Goal: Contribute content: Contribute content

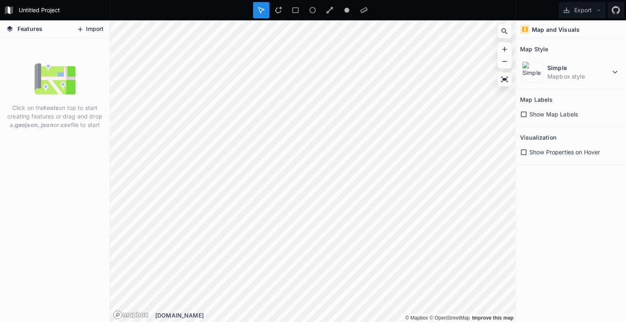
click at [90, 29] on button "Import" at bounding box center [90, 29] width 35 height 13
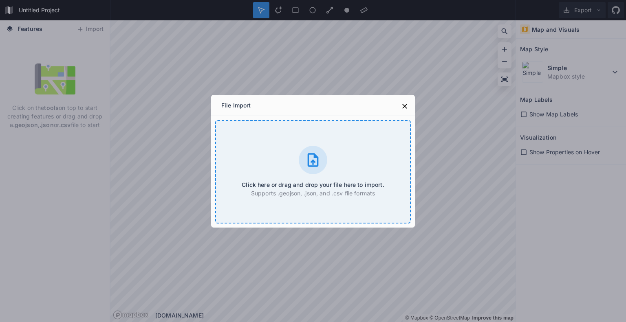
click at [321, 158] on div at bounding box center [313, 160] width 29 height 29
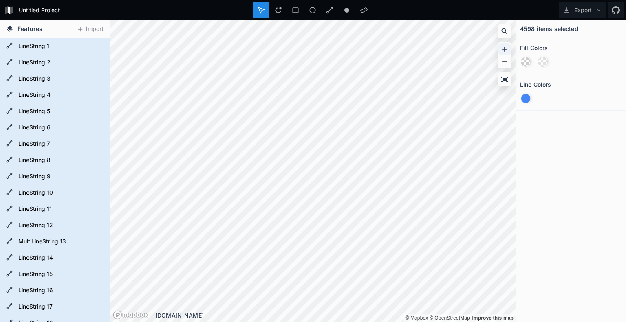
click at [504, 47] on icon at bounding box center [504, 49] width 5 height 5
click at [505, 50] on icon at bounding box center [505, 49] width 8 height 8
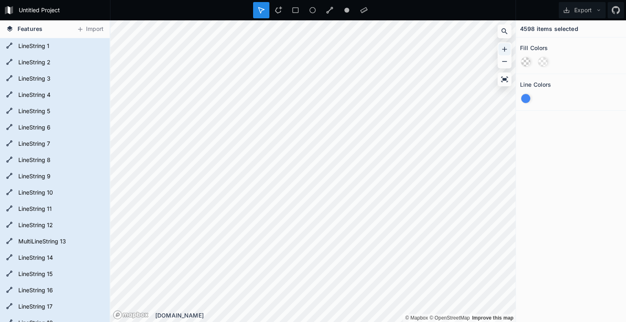
click at [500, 48] on div at bounding box center [505, 49] width 12 height 12
click at [503, 47] on icon at bounding box center [505, 49] width 8 height 8
click at [504, 49] on icon at bounding box center [504, 49] width 5 height 5
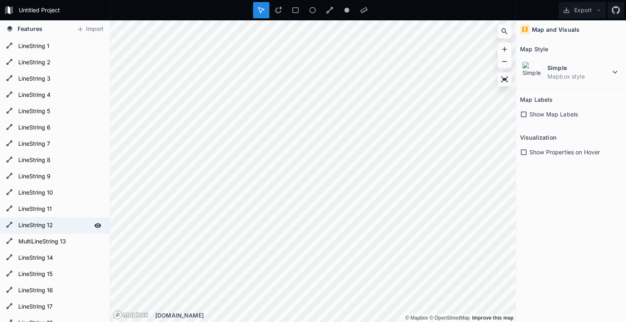
click at [24, 226] on form "LineString 12" at bounding box center [54, 226] width 76 height 12
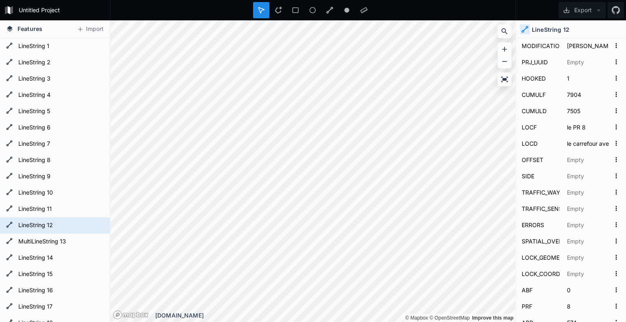
scroll to position [395, 0]
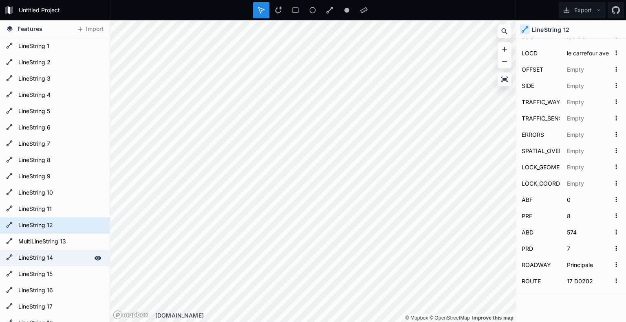
click at [35, 261] on form "LineString 14" at bounding box center [54, 258] width 76 height 12
type input "Ré-[GEOGRAPHIC_DATA][PERSON_NAME]"
type input "01020000206A080000160000008109C5B080F41741A16930EF3D1D594134333333FBF417419A999…"
type input "671"
type input "[URL][DOMAIN_NAME]"
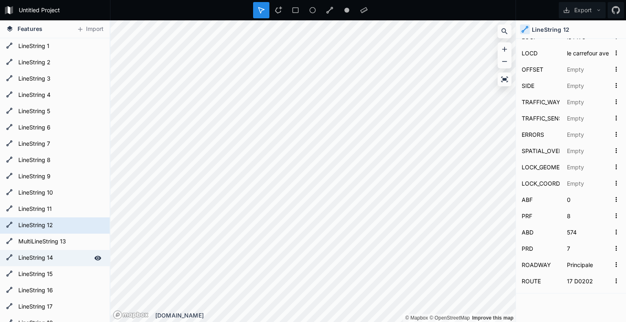
type input "Hors agglomération"
type input "[DATE]T00:00:00"
type input "01020000206A080000160000008109C5B080F41741A16930EF3D1D594134333333FBF417419A999…"
type input "[DATE]T00:00:00"
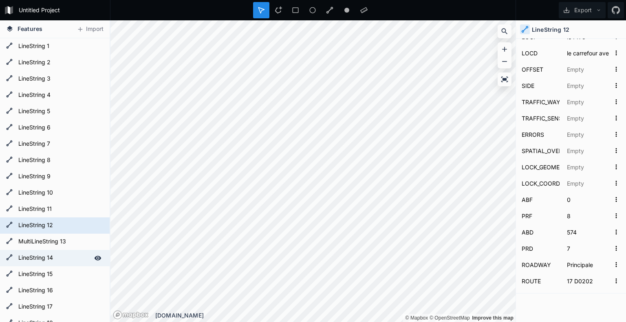
type input "117882"
type input "117211"
type input "350 m après le PR 128"
type input "321 m avant le PR 128"
type input "350"
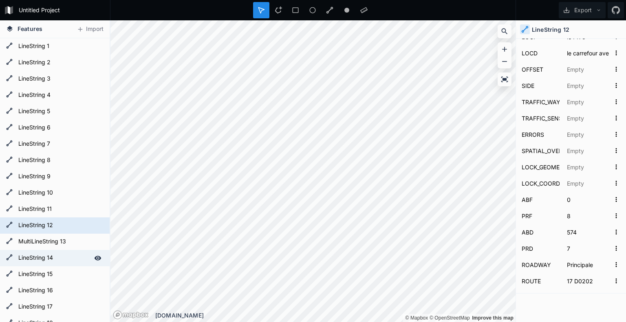
type input "128"
type input "700"
type input "127"
type input "17 D0137"
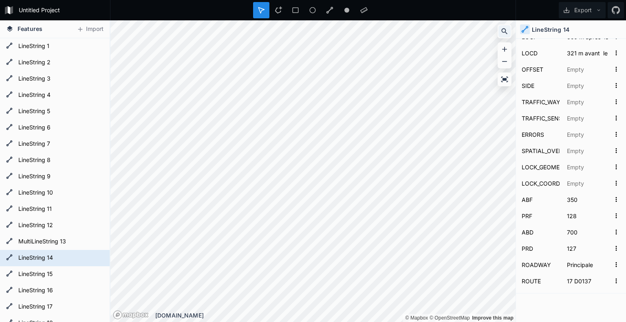
click at [502, 30] on icon at bounding box center [505, 31] width 8 height 8
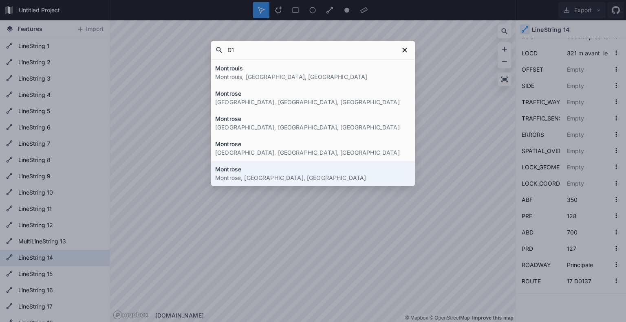
type input "D"
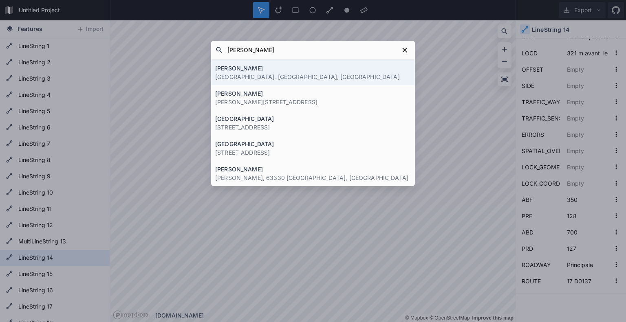
type input "[PERSON_NAME]"
click at [305, 76] on p "[GEOGRAPHIC_DATA], [GEOGRAPHIC_DATA], [GEOGRAPHIC_DATA]" at bounding box center [313, 77] width 196 height 9
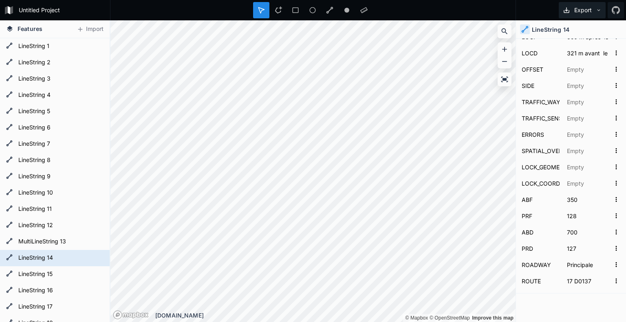
click at [599, 12] on icon at bounding box center [599, 10] width 6 height 6
click at [612, 11] on icon at bounding box center [616, 10] width 8 height 8
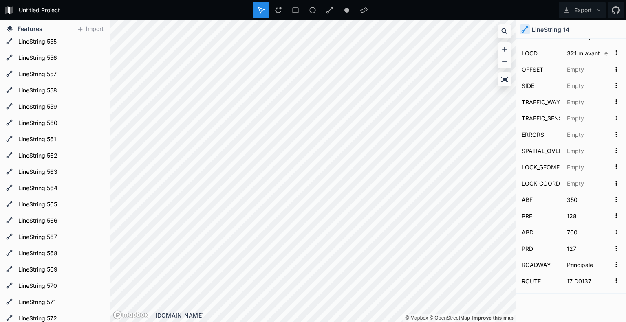
scroll to position [8944, 0]
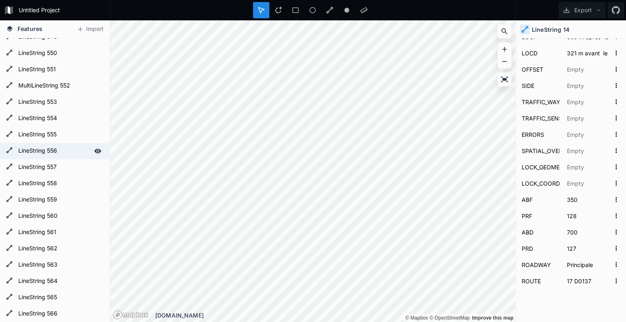
click at [44, 145] on form "LineString 556" at bounding box center [54, 151] width 76 height 12
type input "[PERSON_NAME]"
type input "01020000206A08000008000000EB029194D7F619419935C27E2DD8584134333333EBF619419A999…"
type input "30"
type input "177"
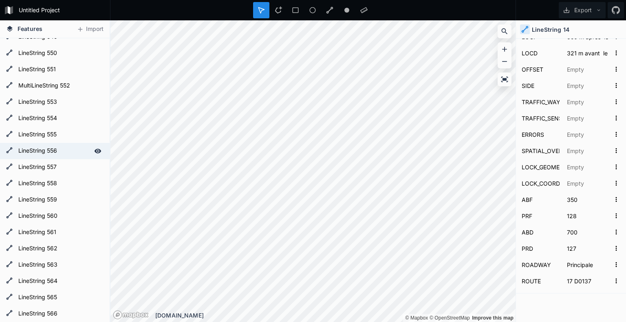
type input "[URL][DOMAIN_NAME]"
type input "[DATE]T00:00:00"
type input "[DATE] 10:13:32 - modif D134 ([DATE]) sur 17 D0134"
type input "01020000206A080000180000007C120DFBD0F11941EB35011899D858419A999999E5F119419A999…"
type input "[DATE]T00:00:00"
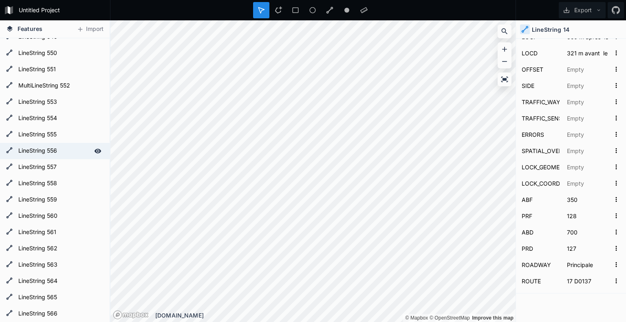
type input "[DATE]T00:00:00"
type input "admincarto"
type input "admin"
type input "34818"
type input "34641"
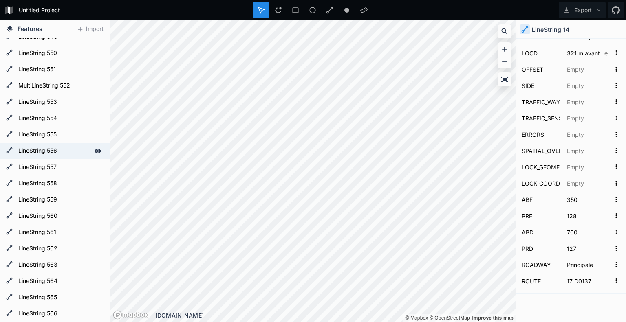
type input "116 m avant le PR 35"
type input "293 m avant le PR 35"
type input "Espace vide en début et fin d'enregistrement"
type input "891"
type input "34"
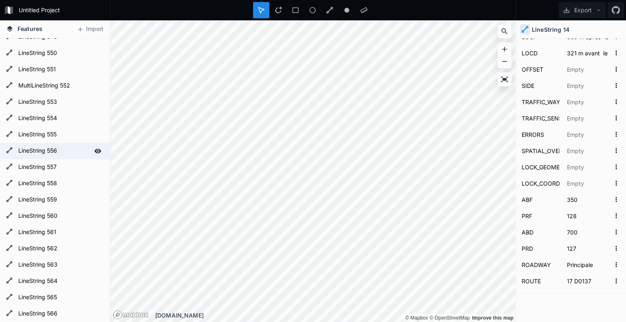
type input "714"
type input "34"
type input "17 D0134"
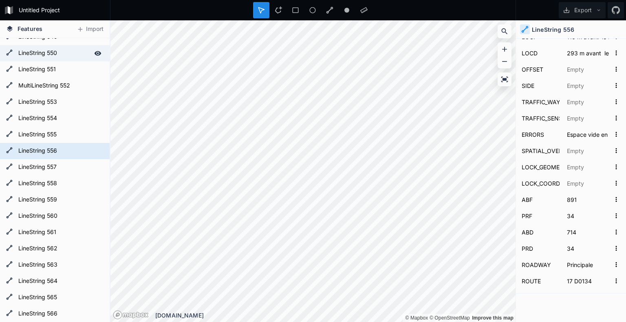
click at [35, 58] on form "LineString 550" at bounding box center [54, 53] width 76 height 12
type input "Montguyon"
type input "01020000206A0800000D00000095F047C878621B414FD237631DAB58413433333371621B41CDCCC…"
type input "322"
type input "[URL][DOMAIN_NAME]"
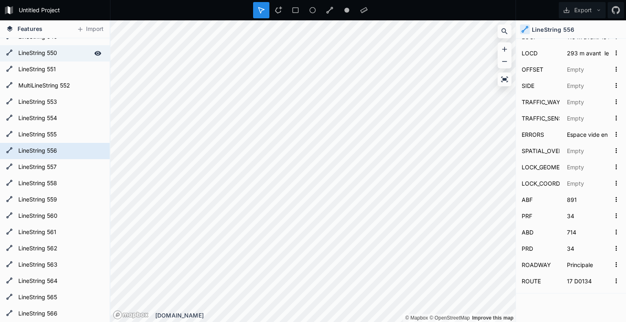
type input "[DATE]T00:00:00"
type input "[DATE] 14:22:47 - D910Bis borne2 ([DATE]) sur 17 D0910B"
type input "01020000206A0800000C0000001C6DA8B470621B4167D887BD1AAB58410000000060621B4100000…"
type input "[DATE]T00:00:00"
type input "MARTINET"
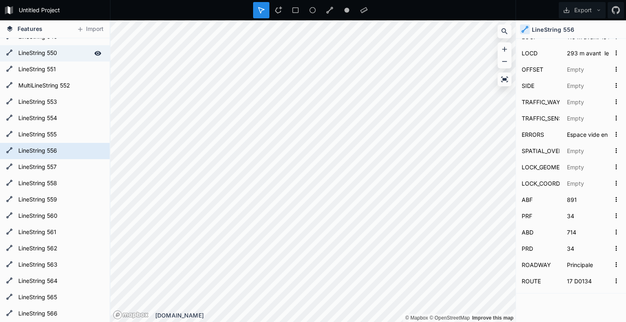
type input "6759"
type input "6437"
type input "175 m après le PR 7"
type input "147 m avant le PR 7"
type input "175"
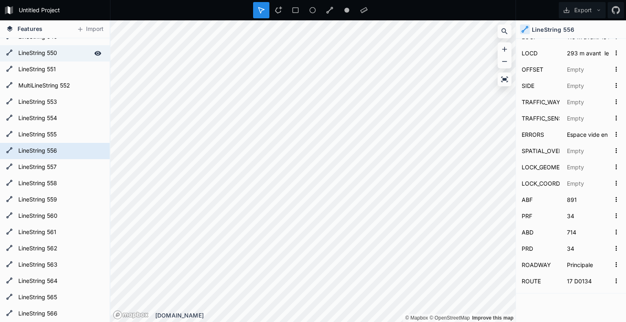
type input "7"
type input "854"
type input "6"
type input "17 D0910B"
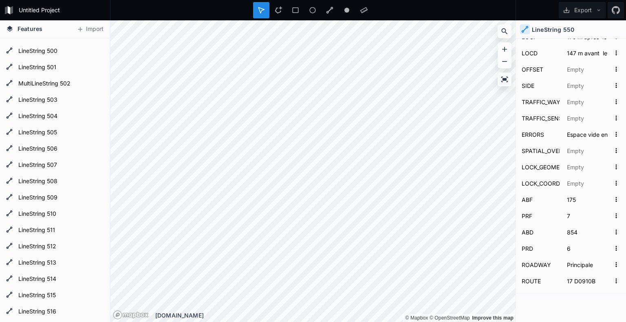
scroll to position [7202, 0]
click at [44, 71] on form "LineString 444" at bounding box center [54, 68] width 76 height 12
type input "Jonzac"
type input "01020000206A08000045000000BB865B7FA23A1A41FE56AB29D5BE584109CAB39C863A1A41B37FB…"
type input "1792"
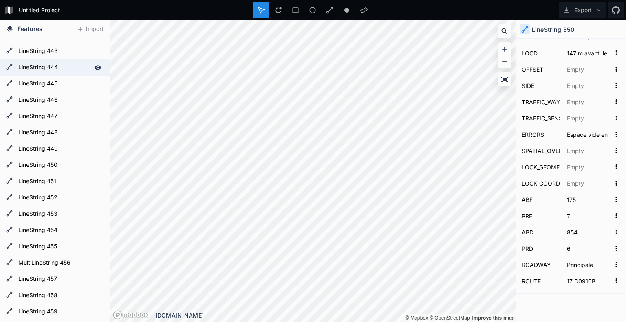
type input "50"
type input "[URL][DOMAIN_NAME]"
type input "[DATE]T00:00:00"
type input "[DATE] 16:21:18 - Allongement ([DATE]) sur 17 D0151"
type input "01020000206A08000044000000B40B6B5AA33A1A4197F07A41D5BE5841CDCCCCCC803A1A4100000…"
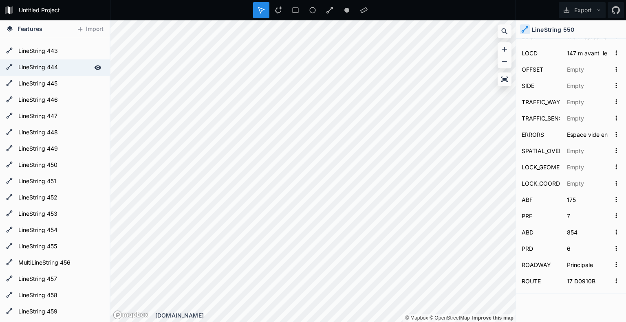
type input "2780"
type input "988"
type input "201 m avant le PR 3"
type input "14 m avant le PR 1"
type input "789"
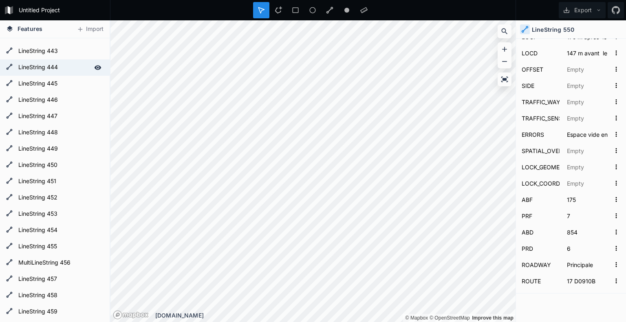
type input "2"
type input "988"
type input "0"
type input "17 D0151"
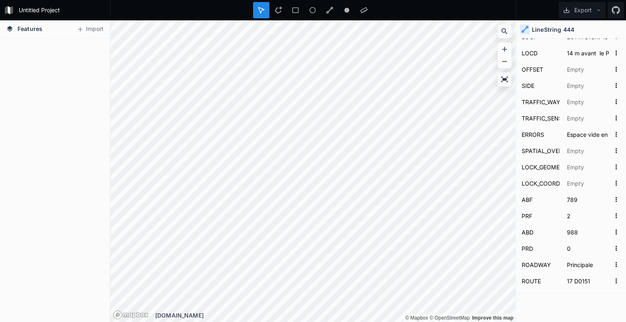
scroll to position [5366, 0]
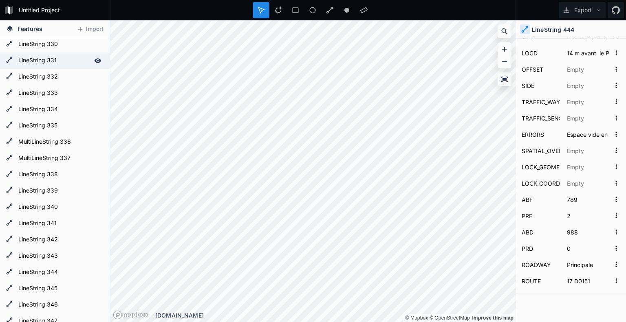
click at [44, 58] on form "LineString 331" at bounding box center [54, 61] width 76 height 12
type input "Aulnay de Saintonge"
type input "01020000206A08000016000000C9D07357C1F61A415DE40C883BED584100000000B2F61A41CDCCC…"
type input "680"
type input "70"
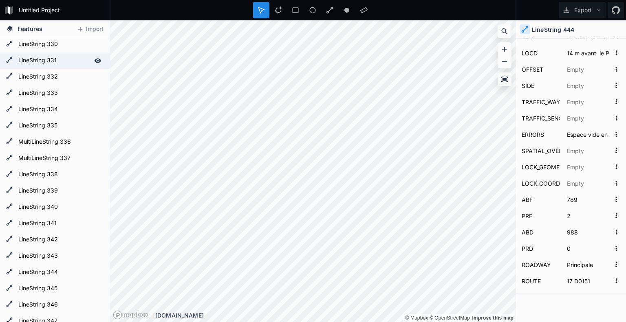
type input "[URL][DOMAIN_NAME]"
type input "[DATE]T00:00:00"
type input "[DATE] 10:13:32 - modif D134 ([DATE]) sur 17 D0134"
type input "01020000206A080000160000003B70EA3BC3F61A4145EC5B8F3BED584100000000B2F61A41CDCCC…"
type input "981"
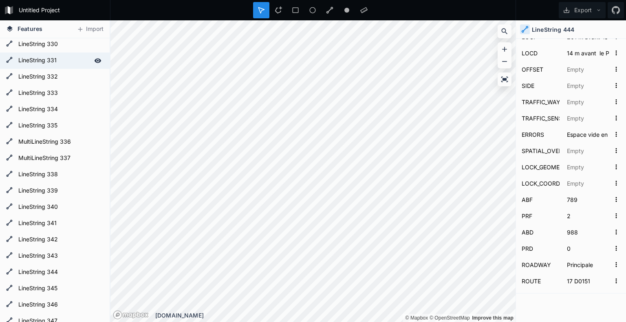
type input "301"
type input "18 m avant le PR 1"
type input "301 m après le carrefour avec D131"
type input "981"
type input "0"
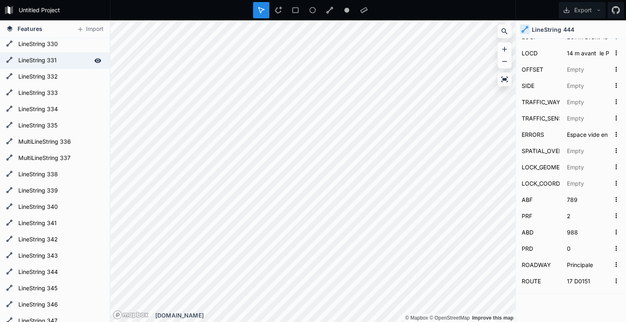
type input "301"
type input "17 D0134"
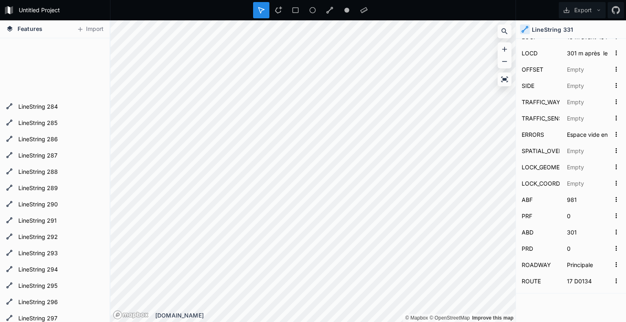
scroll to position [4275, 0]
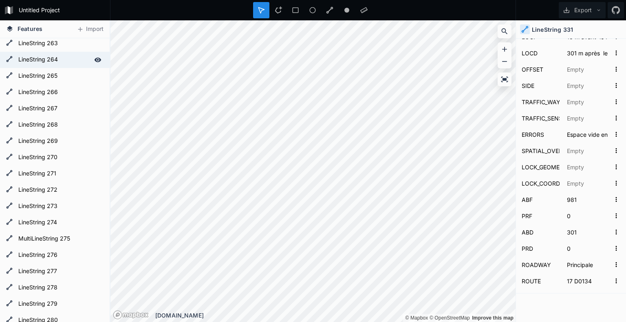
click at [38, 56] on form "LineString 264" at bounding box center [54, 60] width 76 height 12
type input "Saint-Jean-d'Angély"
type input "01020000206A08000007000000654AE555C4A219411ACC5EF92BEE584167666666A8A21941CDCCC…"
type input "32"
type input "186"
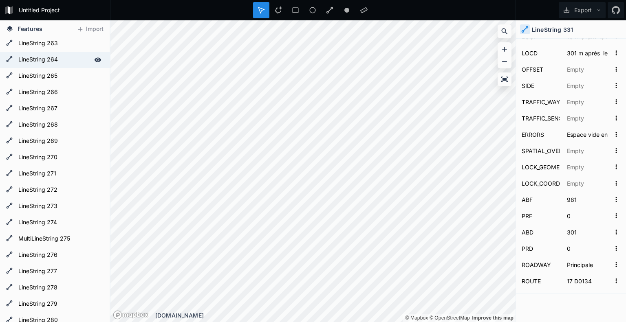
type input "[URL][DOMAIN_NAME]"
type input "[DATE]T00:00:00"
type input "01050000206A08000002000000010200000003000000925BDAA1C4A21941833CB3032CEE5841666…"
type input "32718"
type input "32532"
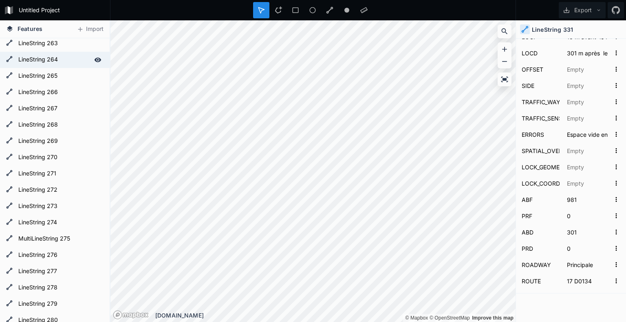
type input "262 m avant le PR 33"
type input "559 m après le PR 32"
type input "Espace vide en début d'enregistrement"
type input "745"
type input "32"
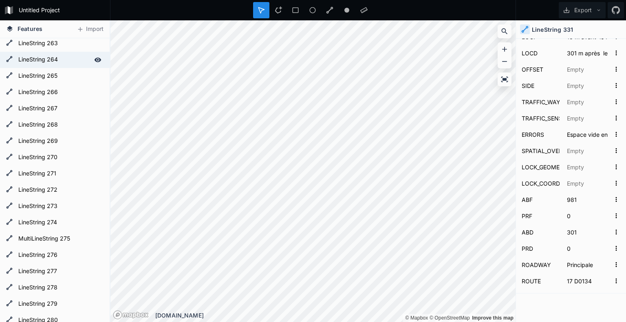
type input "559"
type input "32"
type input "17 D0127"
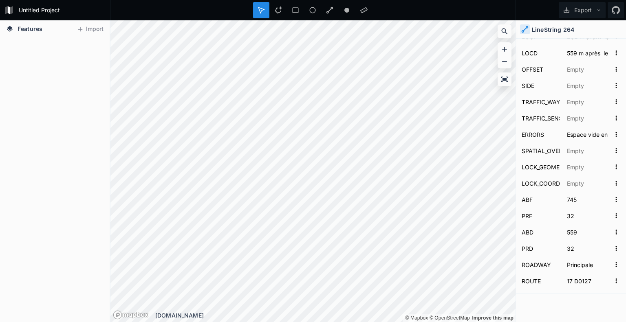
scroll to position [2067, 0]
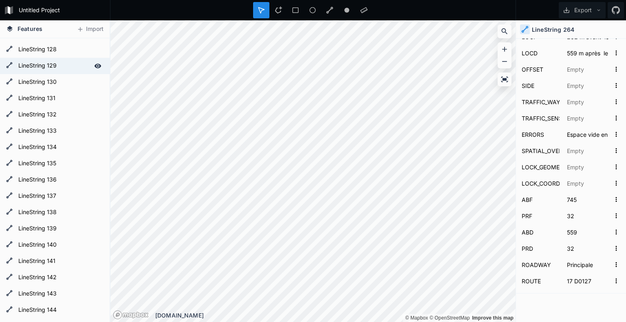
click at [47, 64] on form "LineString 129" at bounding box center [54, 66] width 76 height 12
type input "Ré-[GEOGRAPHIC_DATA][PERSON_NAME]"
type input "01020000206A080000110000002C93C033BCBF1541633DF7D23517594134333333BBBF15419A999…"
type input "30"
type input "150"
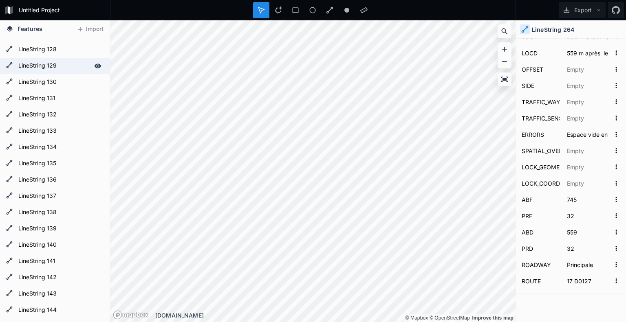
type input "[URL][DOMAIN_NAME]"
type input "[DATE]T00:00:00"
type input "01020000206A0800001100000017068525BCBF154168A14FE33517594133333333BBBF15419A999…"
type input "700"
type input "550"
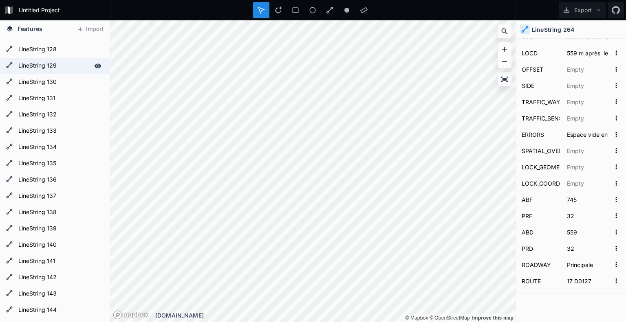
type input "203 m avant le PR 1"
type input "550 m après le PR 0"
type input "Espace vide en début et fin d'enregistrement"
type input "700"
type input "0"
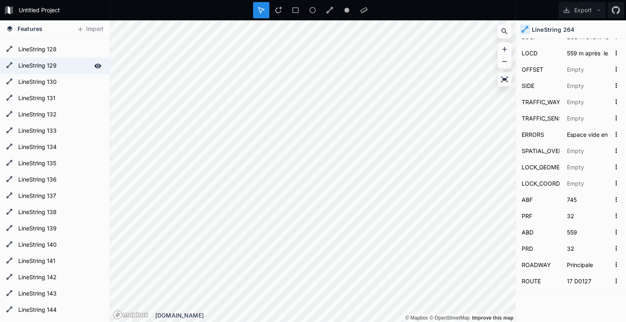
type input "550"
type input "0"
type input "17 D0102"
click at [43, 101] on form "LineString 131" at bounding box center [54, 99] width 76 height 12
type input "Saint-Jean-d'Angély"
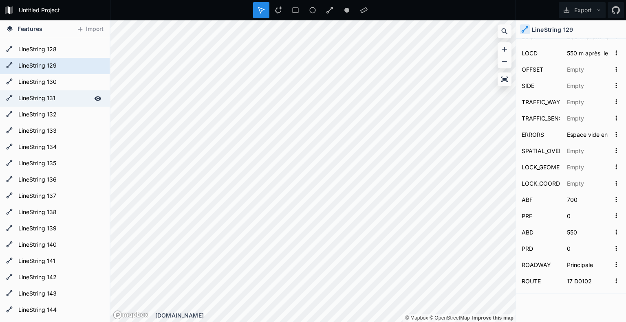
type input "01020000206A0800000900000077403AE79E581A41A6B8681464DD584100000000B6581A419A999…"
type input "124"
type input "[URL][DOMAIN_NAME]"
type input "[DATE]T00:00:00"
type input "01020000206A0800000900000019C115DC9D581A41B3974E2B64DD584100000000B6581A419A999…"
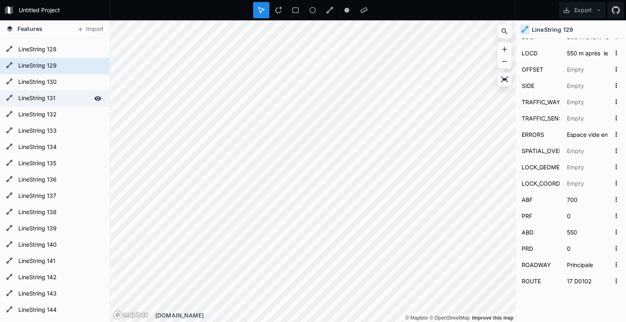
type input "3645"
type input "3521"
type input "640 m après le PR 3"
type input "516 m après le PR 3"
type input "640"
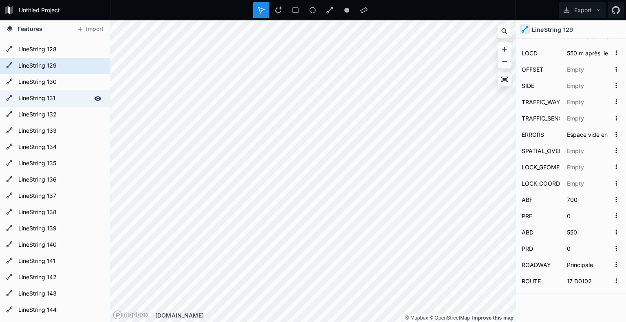
type input "3"
type input "516"
type input "3"
type input "17 D0135"
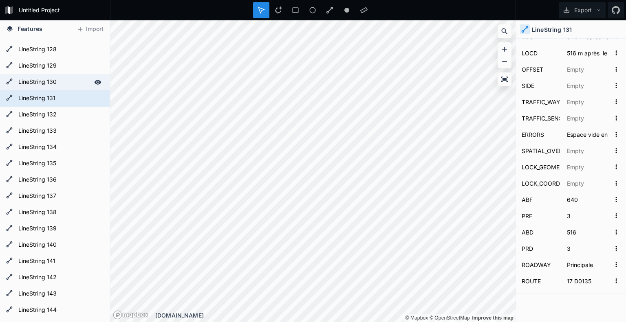
click at [34, 81] on form "LineString 130" at bounding box center [54, 82] width 76 height 12
type input "Jonzac"
type input "01020000206A0800000D000000702727D32FBB1A41985E363152C958410000000062BB1A4167666…"
type input "220"
type input "[URL][DOMAIN_NAME]"
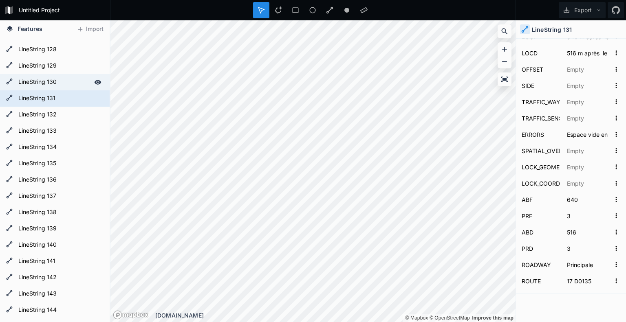
type input "[DATE]T00:00:00"
type input "01020000206A0800000D0000000BCA8D762FBB1A414EC2FB2E52C958410000000062BB1A4166666…"
type input "37790"
type input "37570"
type input "101 m avant le PR 38"
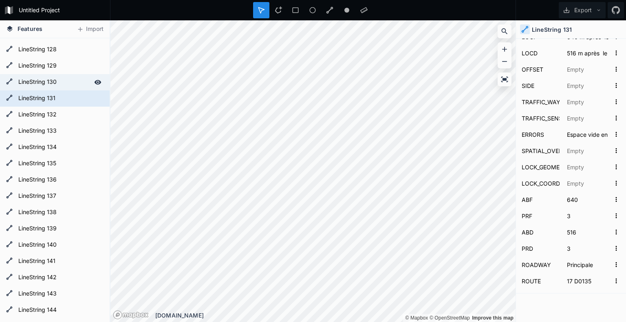
type input "381 m après le carrefour avec D251"
type input "900"
type input "37"
type input "680"
type input "37"
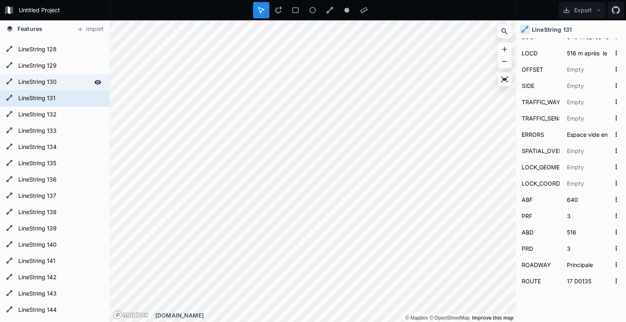
type input "17 D0050"
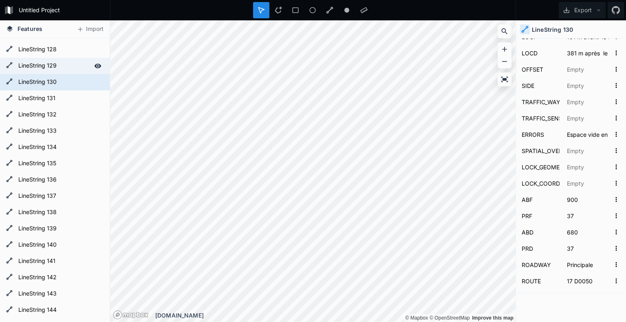
click at [31, 63] on form "LineString 129" at bounding box center [54, 66] width 76 height 12
type input "Ré-[GEOGRAPHIC_DATA][PERSON_NAME]"
type input "01020000206A080000110000002C93C033BCBF1541633DF7D23517594134333333BBBF15419A999…"
type input "150"
type input "[URL][DOMAIN_NAME]"
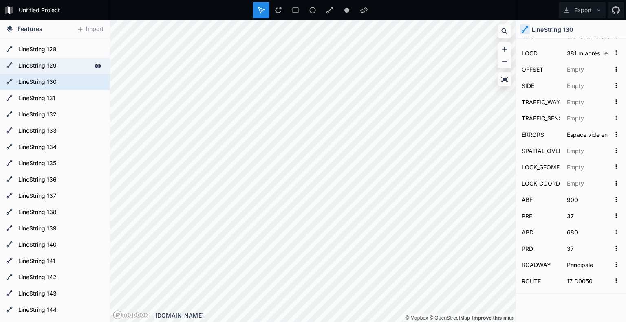
type input "[DATE]T00:00:00"
type input "01020000206A0800001100000017068525BCBF154168A14FE33517594133333333BBBF15419A999…"
type input "700"
type input "550"
type input "203 m avant le PR 1"
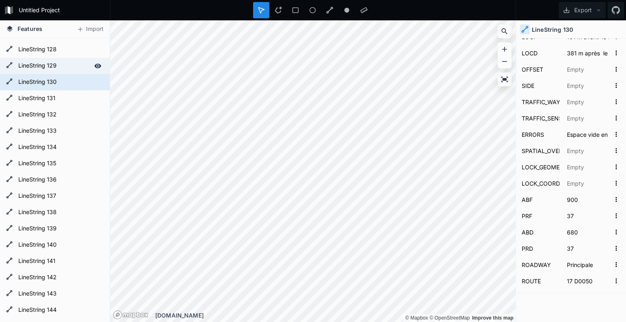
type input "550 m après le PR 0"
type input "700"
type input "0"
type input "550"
type input "0"
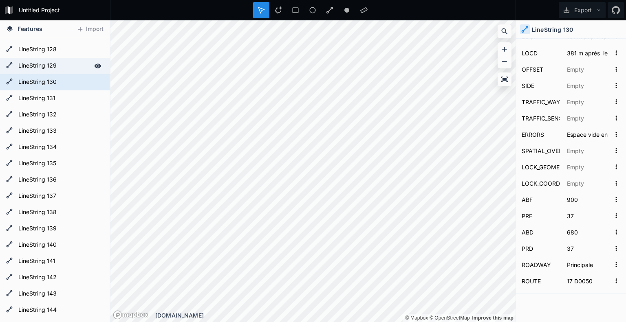
type input "17 D0102"
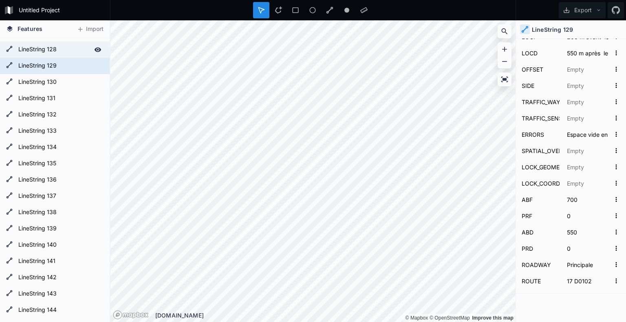
click at [33, 47] on form "LineString 128" at bounding box center [54, 50] width 76 height 12
type input "[PERSON_NAME]"
type input "01020000206A08000010000000FC24FCEE7BB219417C03D55D50C958416766666654B319419A999…"
type input "456"
type input "[URL][DOMAIN_NAME]"
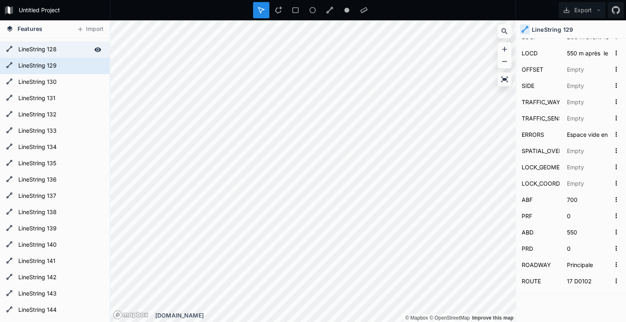
type input "[DATE]T00:00:00"
type input "01020000206A0800000F00000051E364C07CB21941B417555D50C958416666666654B319419A999…"
type input "15233"
type input "14777"
type input "280 m après le PR 15"
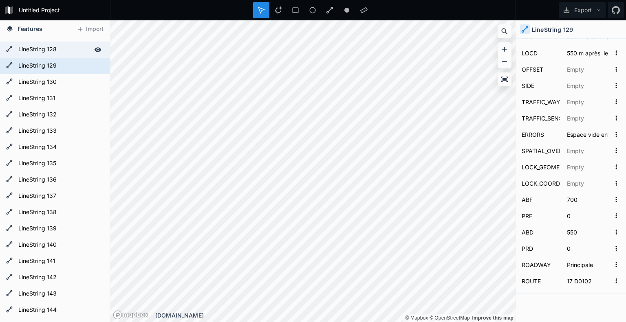
type input "176 m avant le PR 15"
type input "280"
type input "15"
type input "820"
type input "14"
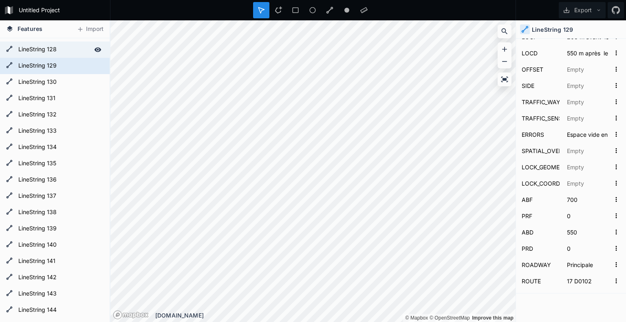
type input "17 D0144"
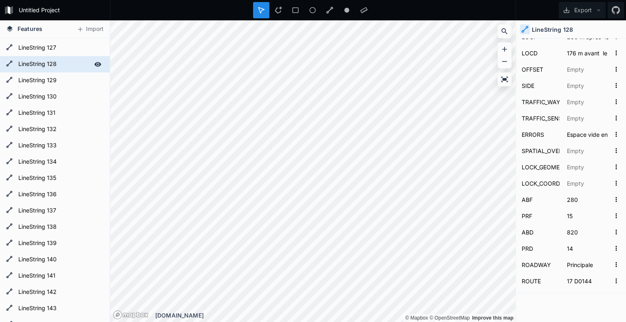
scroll to position [2051, 0]
click at [18, 27] on span "Features" at bounding box center [30, 28] width 25 height 9
click at [10, 28] on icon at bounding box center [10, 29] width 6 height 6
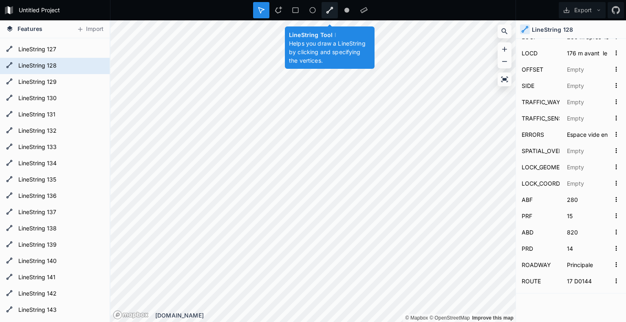
click at [327, 10] on icon at bounding box center [329, 10] width 7 height 7
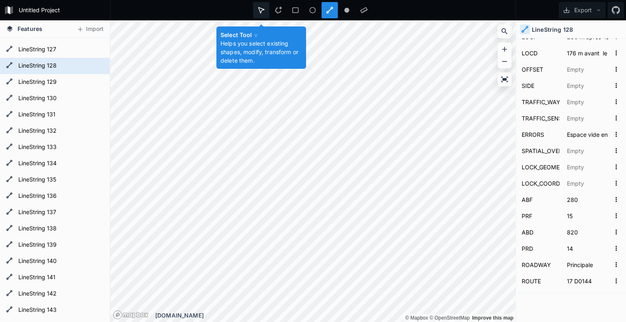
click at [262, 11] on icon at bounding box center [261, 10] width 7 height 7
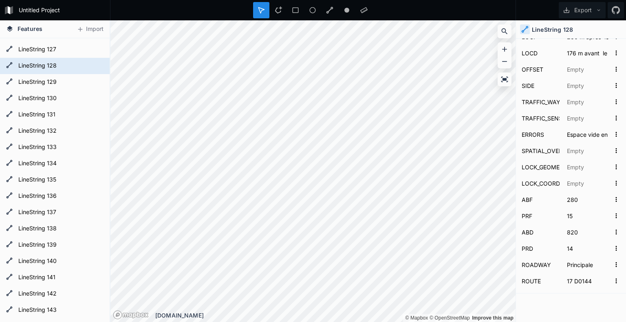
click at [260, 9] on icon at bounding box center [261, 10] width 7 height 7
